Goal: Task Accomplishment & Management: Use online tool/utility

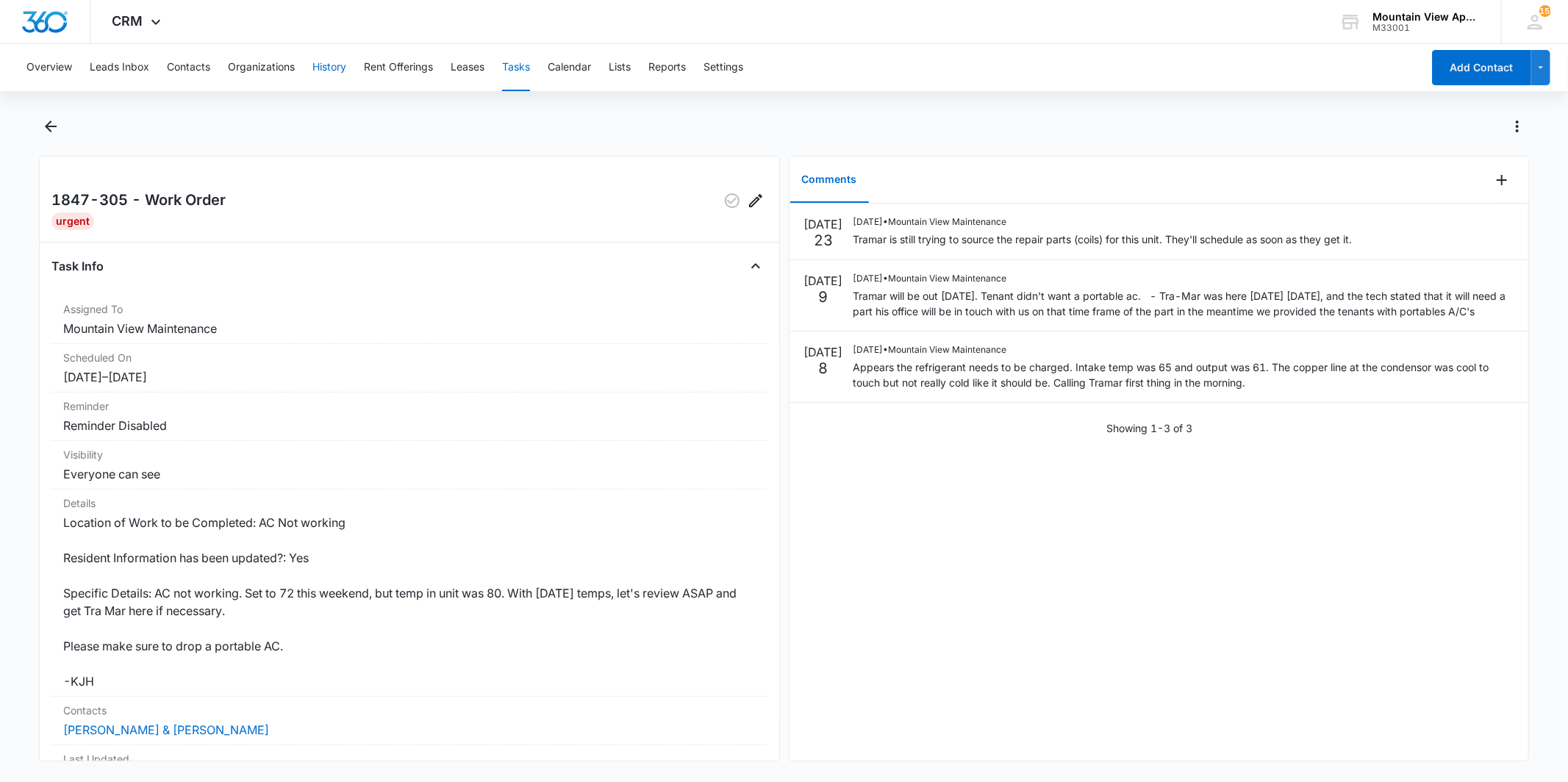
click at [328, 60] on button "History" at bounding box center [329, 68] width 34 height 47
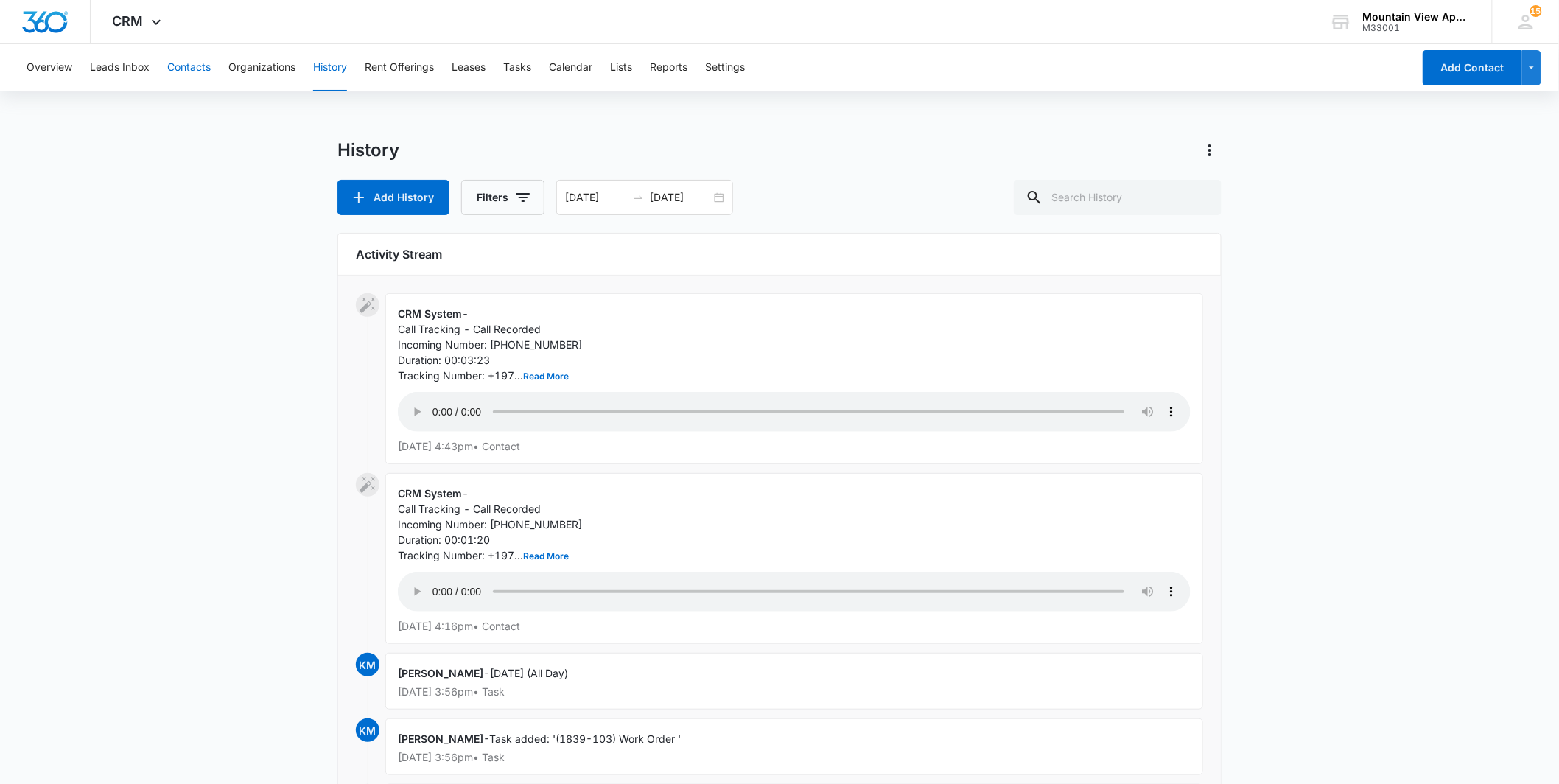
click at [200, 72] on button "Contacts" at bounding box center [188, 68] width 43 height 48
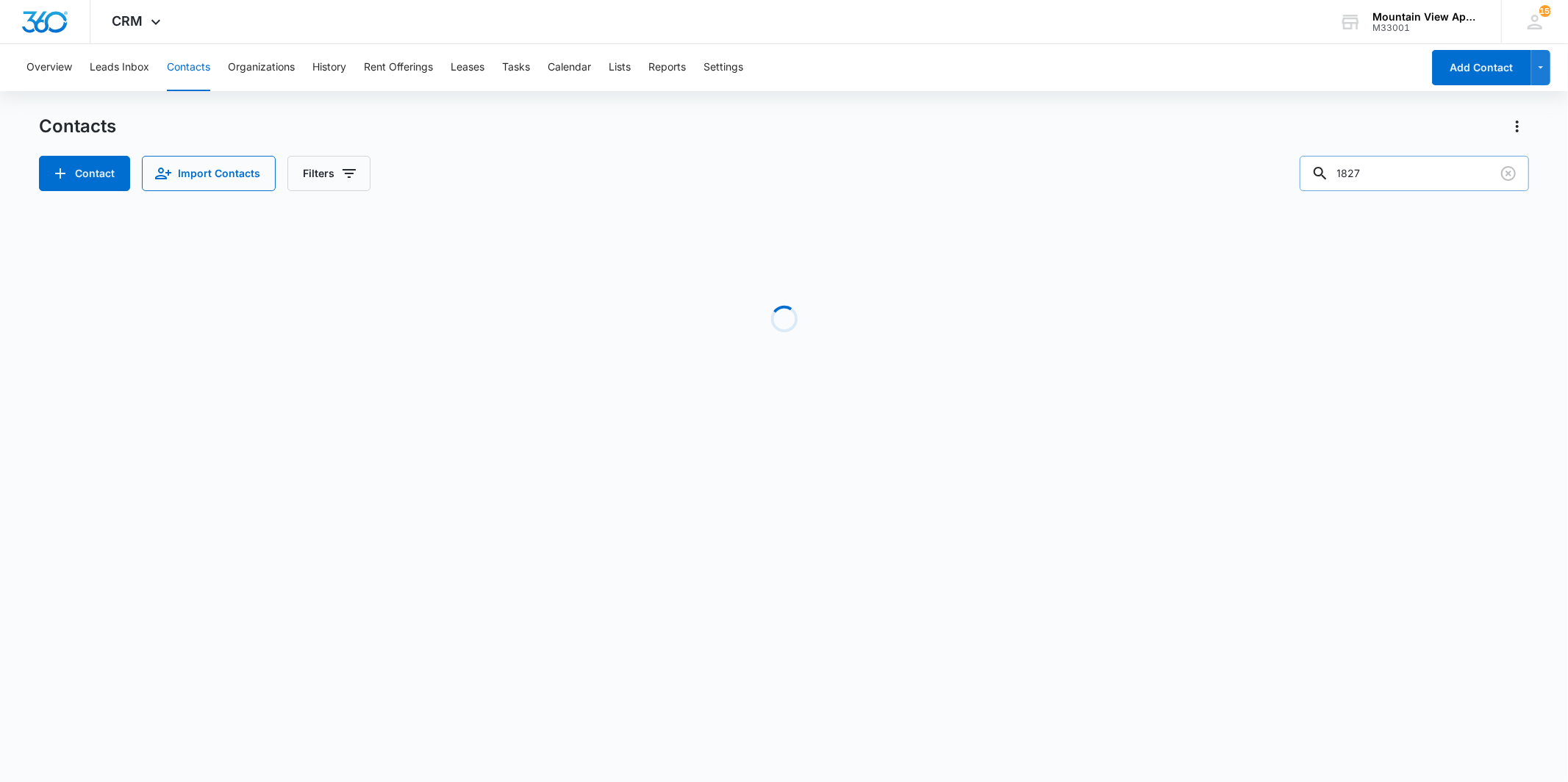
click at [1402, 186] on input "1827" at bounding box center [1414, 173] width 230 height 35
type input "1823"
click at [515, 72] on button "Tasks" at bounding box center [516, 68] width 28 height 47
click at [1385, 165] on input "1847" at bounding box center [1414, 173] width 230 height 35
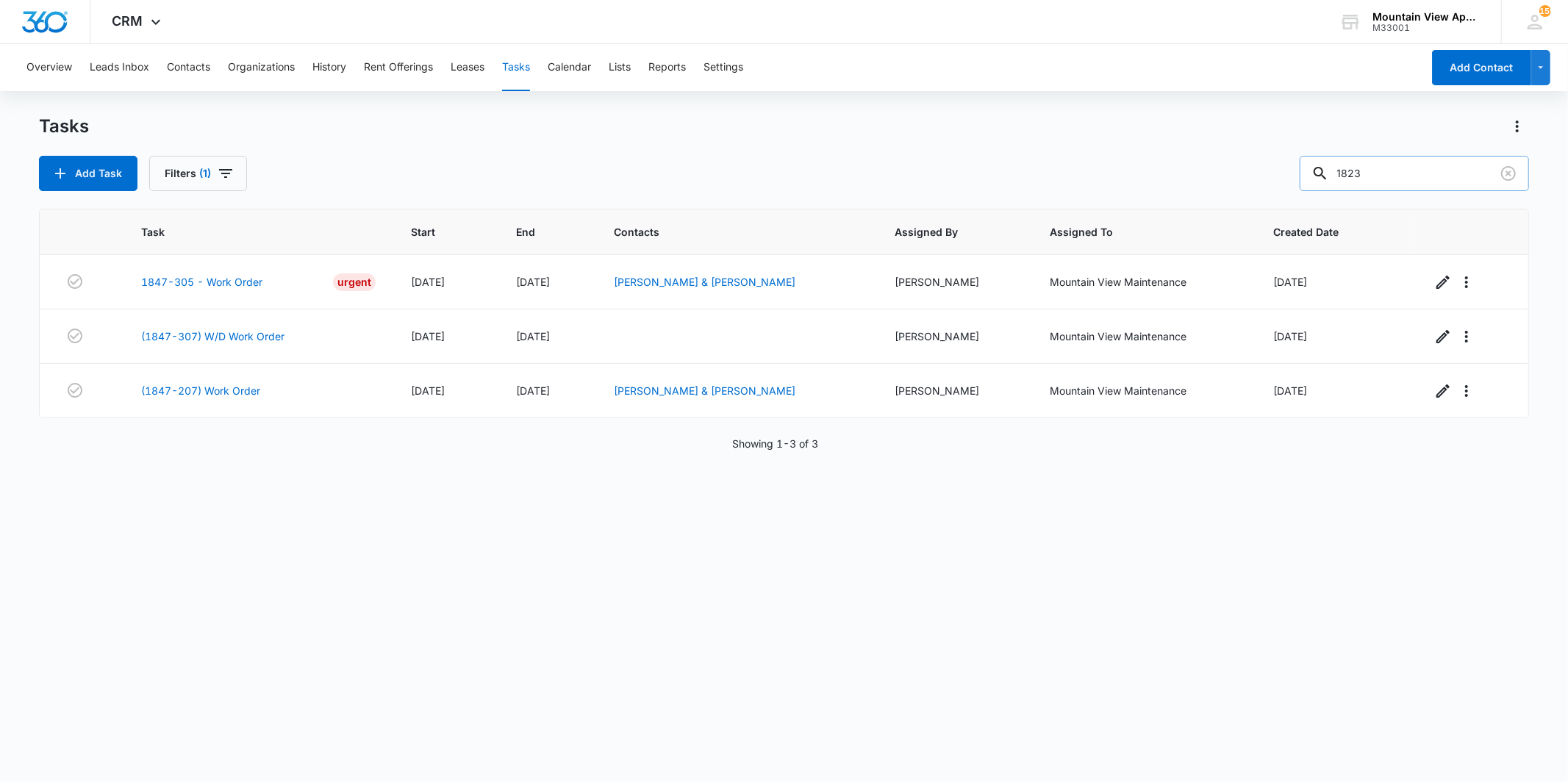
type input "1823"
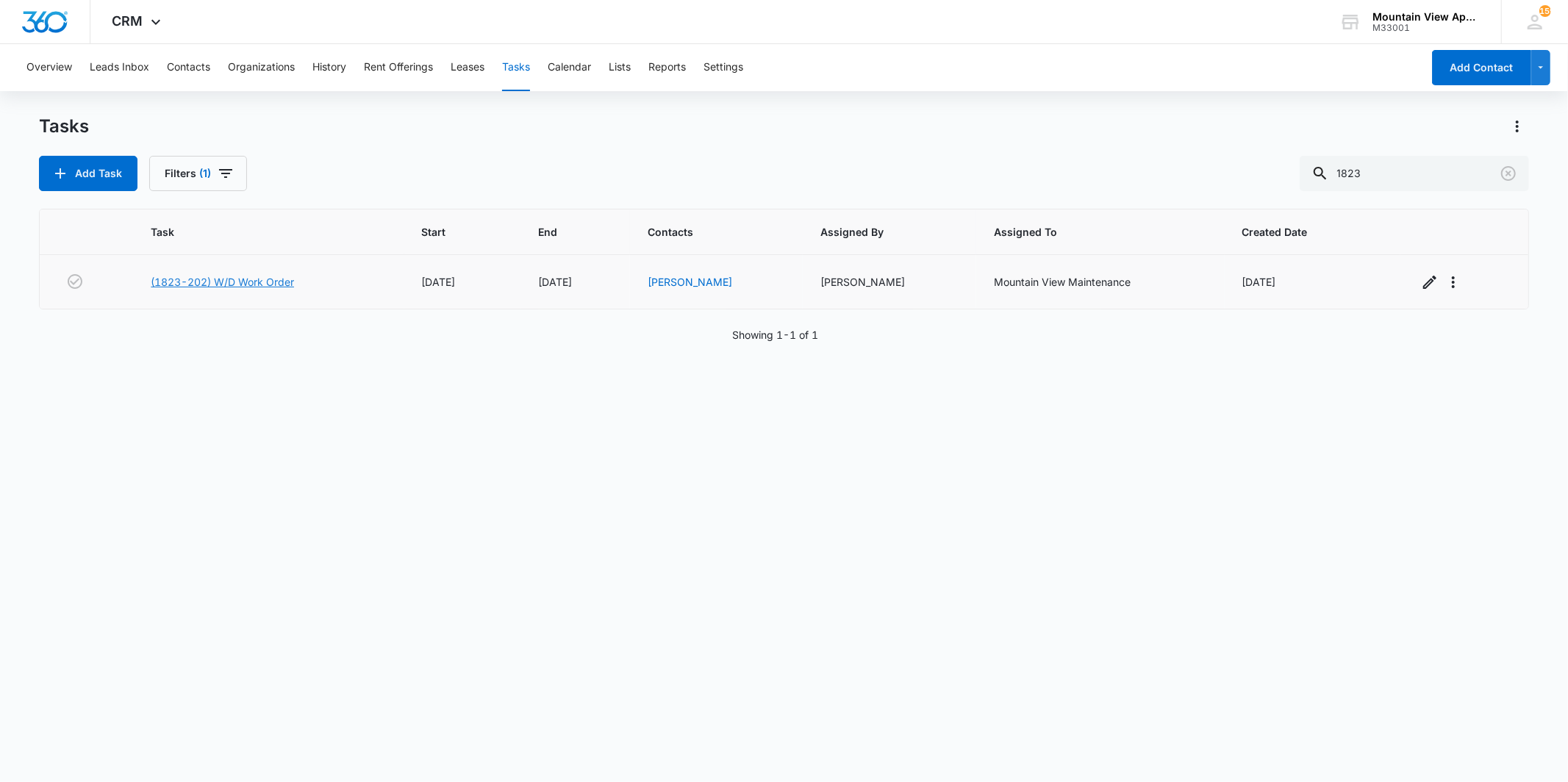
click at [203, 280] on link "(1823-202) W/D Work Order" at bounding box center [222, 281] width 143 height 16
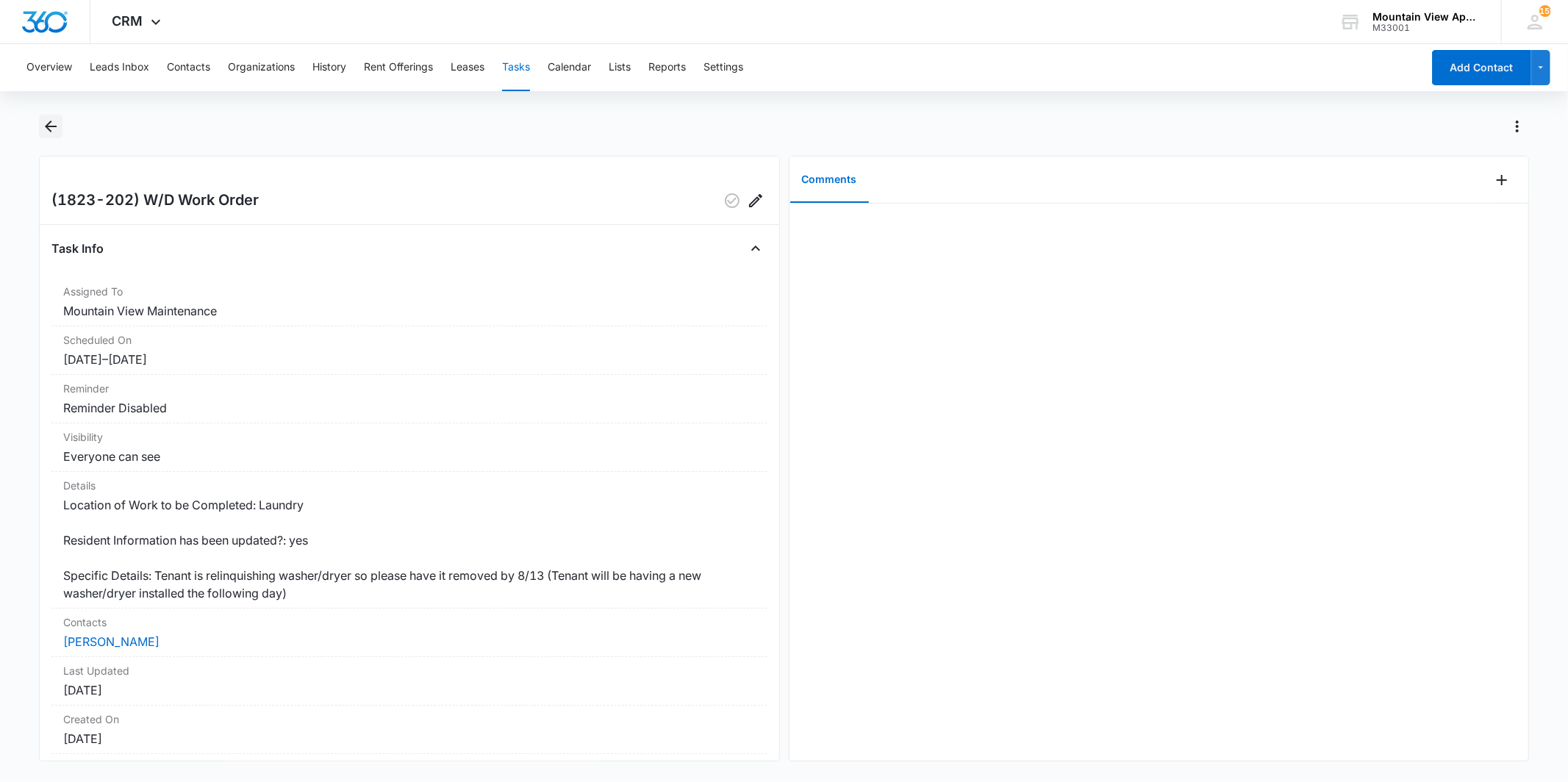
click at [57, 135] on icon "Back" at bounding box center [51, 127] width 18 height 18
